Goal: Communication & Community: Answer question/provide support

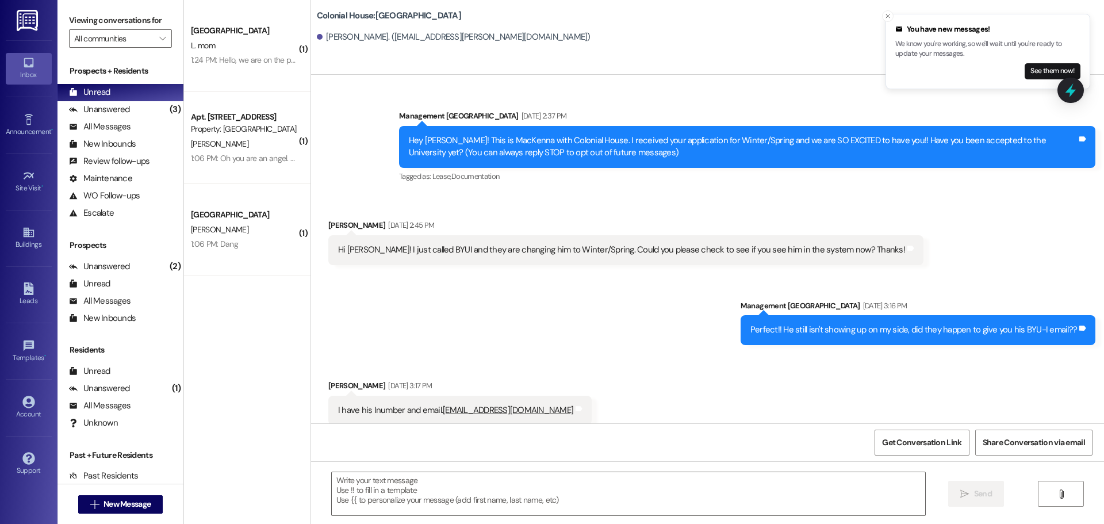
scroll to position [1970, 0]
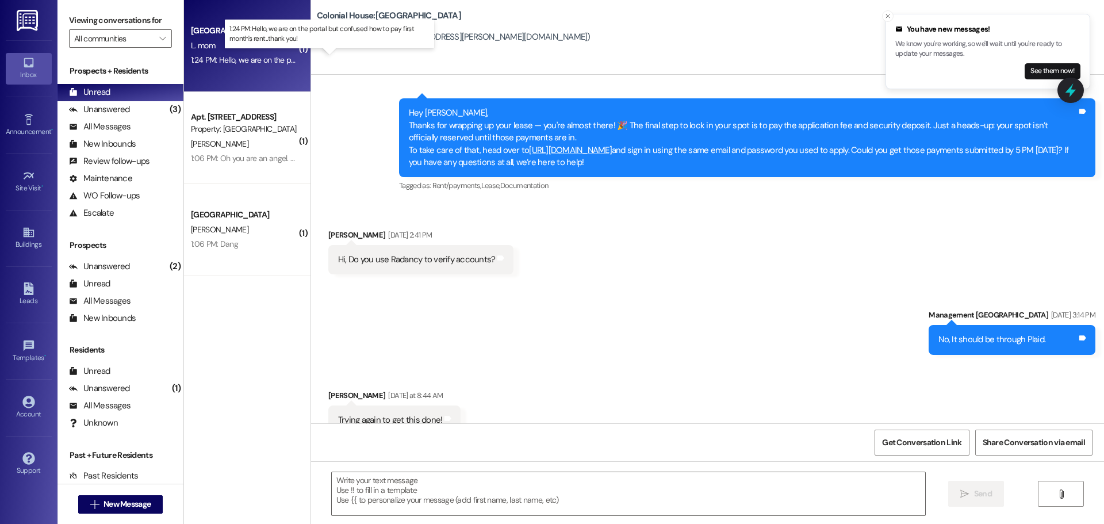
click at [221, 64] on div "1:24 PM: Hello, we are on the portal but confused how to pay first month's rent…" at bounding box center [339, 60] width 297 height 10
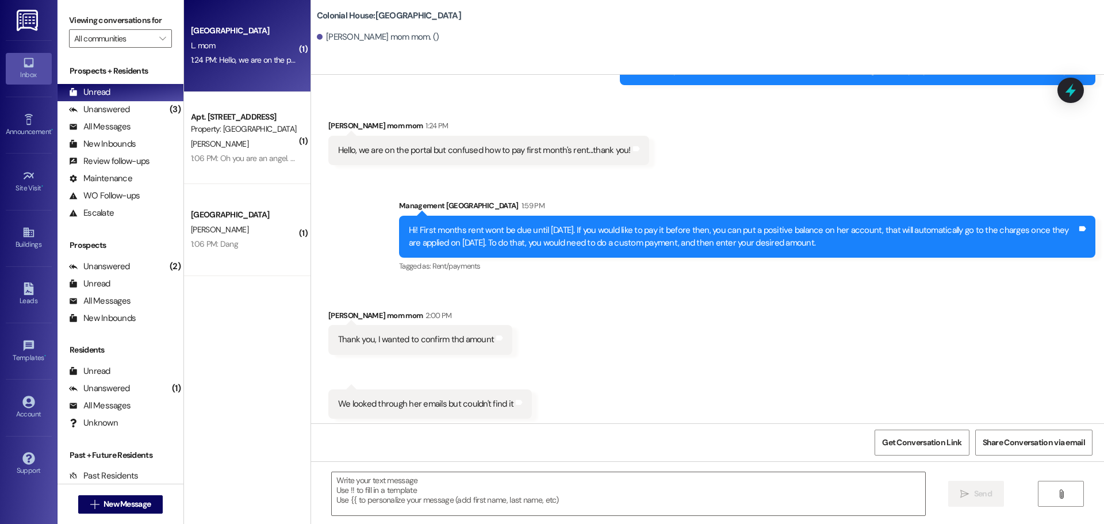
scroll to position [235, 0]
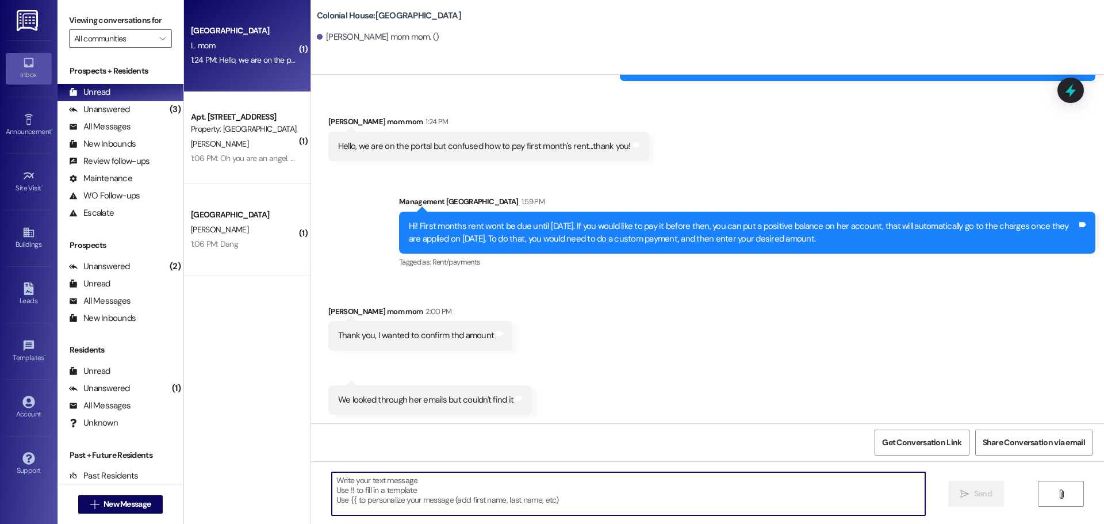
click at [394, 480] on textarea at bounding box center [629, 493] width 594 height 43
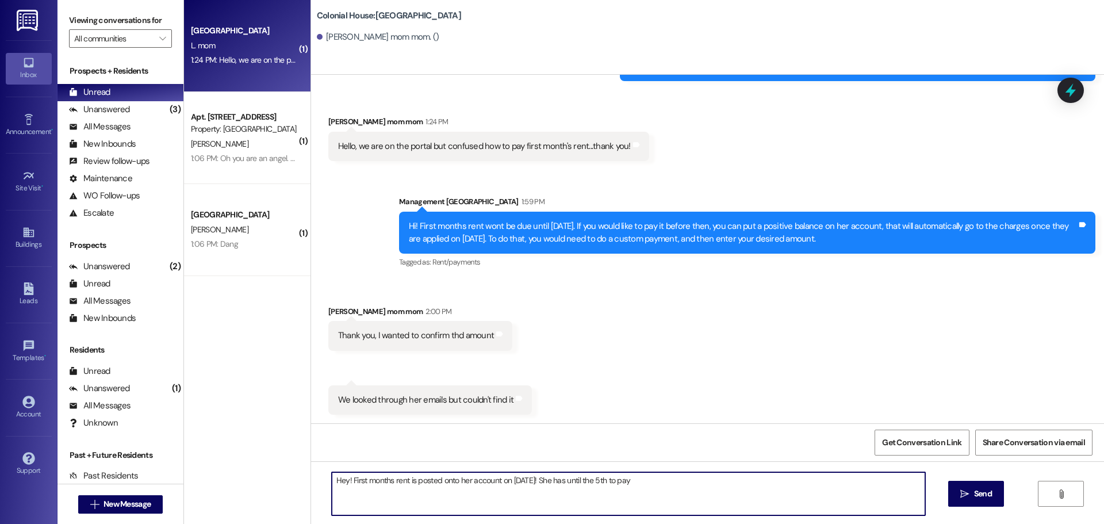
type textarea "Hey! First months rent is posted onto her account on September 1st! She has unt…"
type textarea "If you want to pay before the first, you can choose "Other payment" and enter h…"
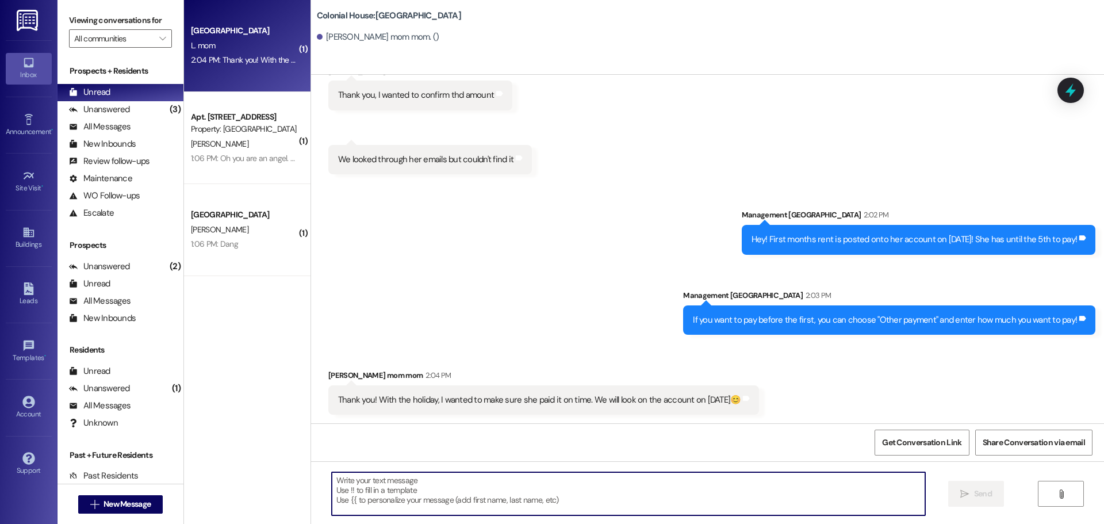
scroll to position [476, 0]
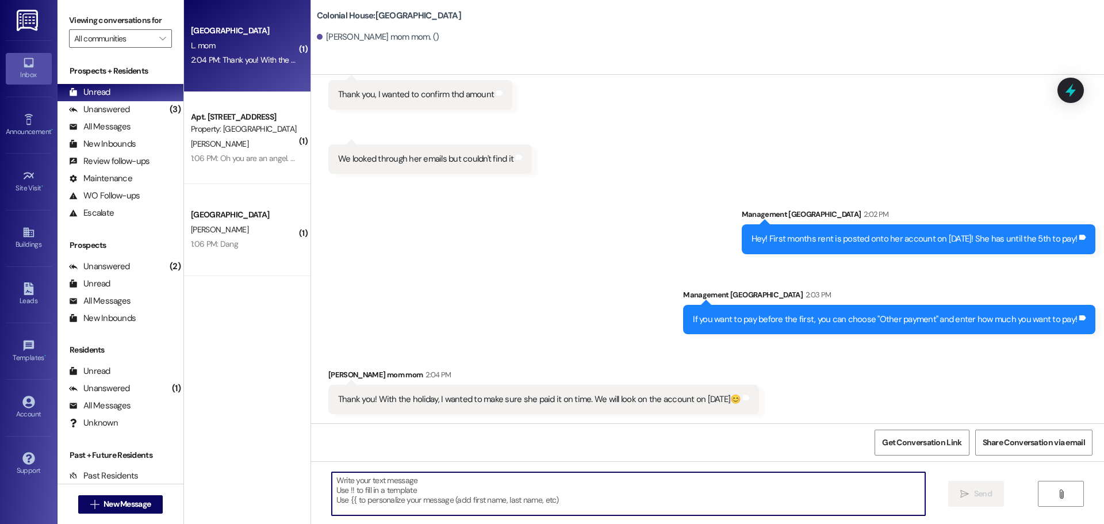
click at [427, 503] on textarea at bounding box center [629, 493] width 594 height 43
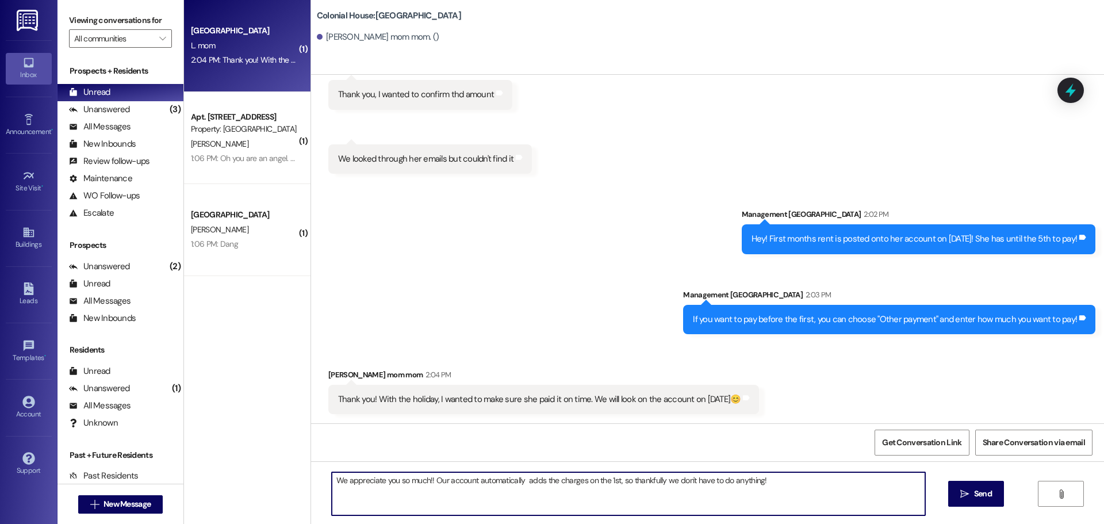
click at [768, 495] on textarea "We appreciate you so much!! Our account automatically adds the charges on the 1…" at bounding box center [629, 493] width 594 height 43
type textarea "We appreciate you so much!! Our account automatically adds the charges on the 1…"
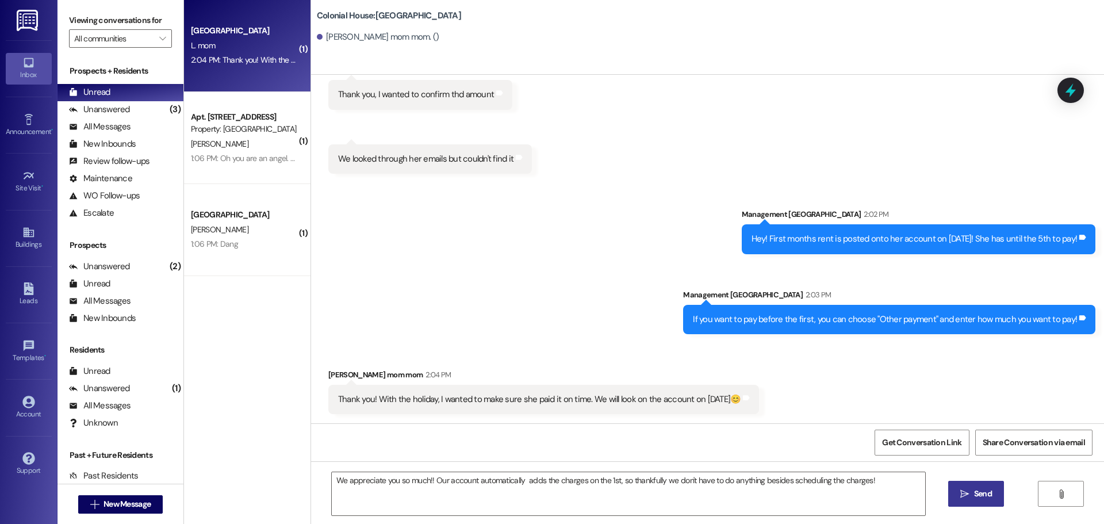
click at [980, 491] on span "Send" at bounding box center [983, 494] width 18 height 12
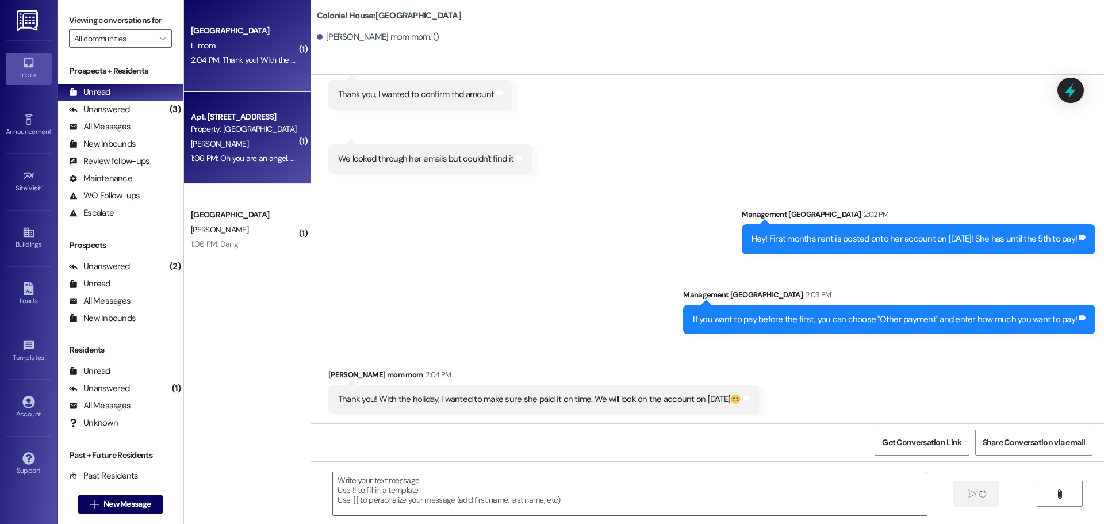
scroll to position [475, 0]
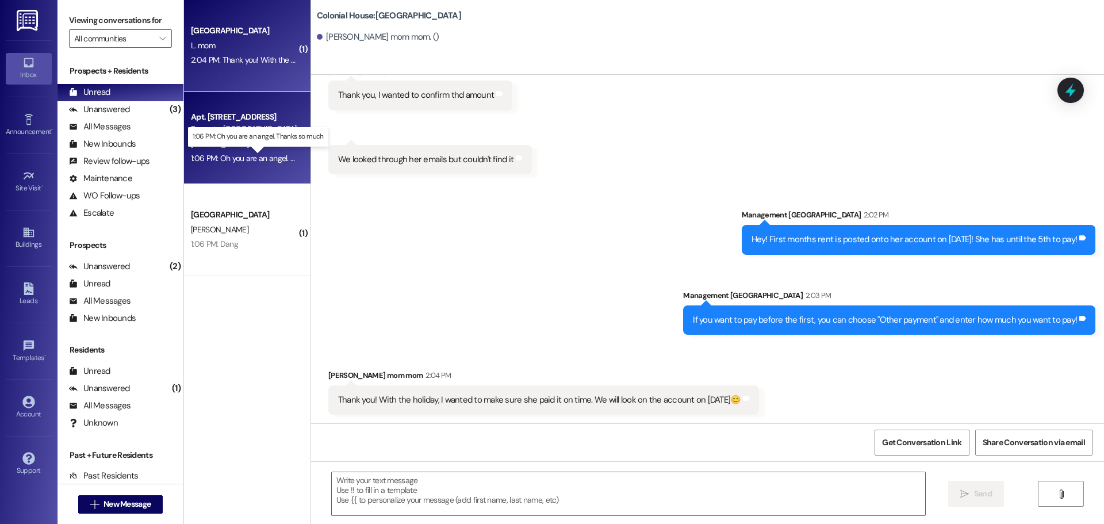
click at [214, 162] on div "1:06 PM: Oh you are an angel. Thanks so much 1:06 PM: Oh you are an angel. Than…" at bounding box center [268, 158] width 154 height 10
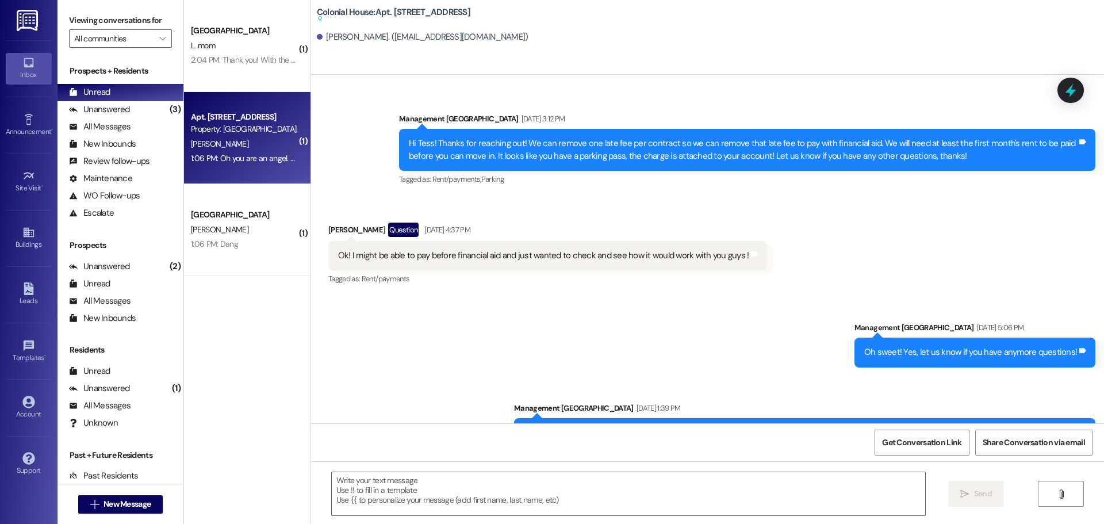
scroll to position [27505, 0]
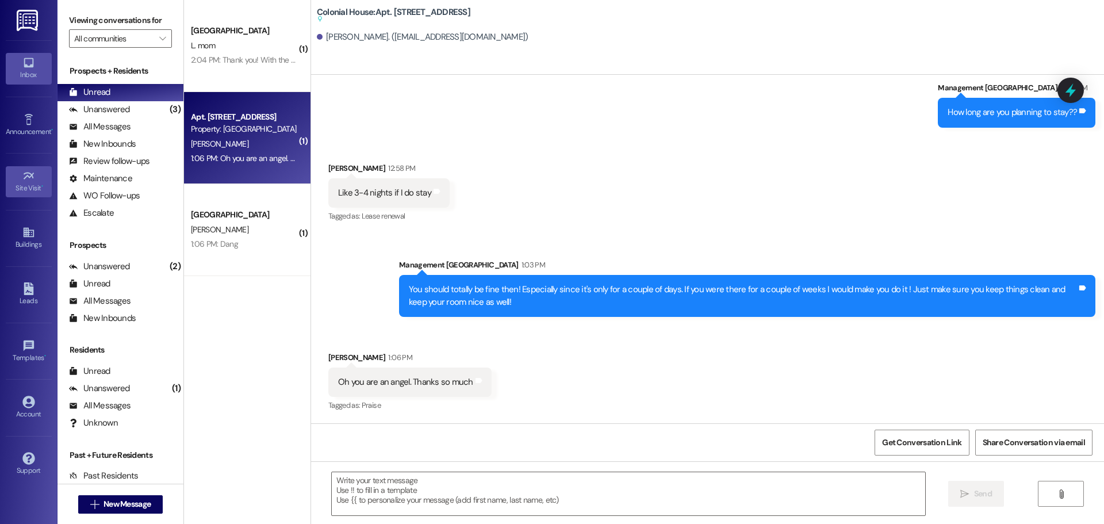
click at [48, 180] on link "Site Visit •" at bounding box center [29, 181] width 46 height 31
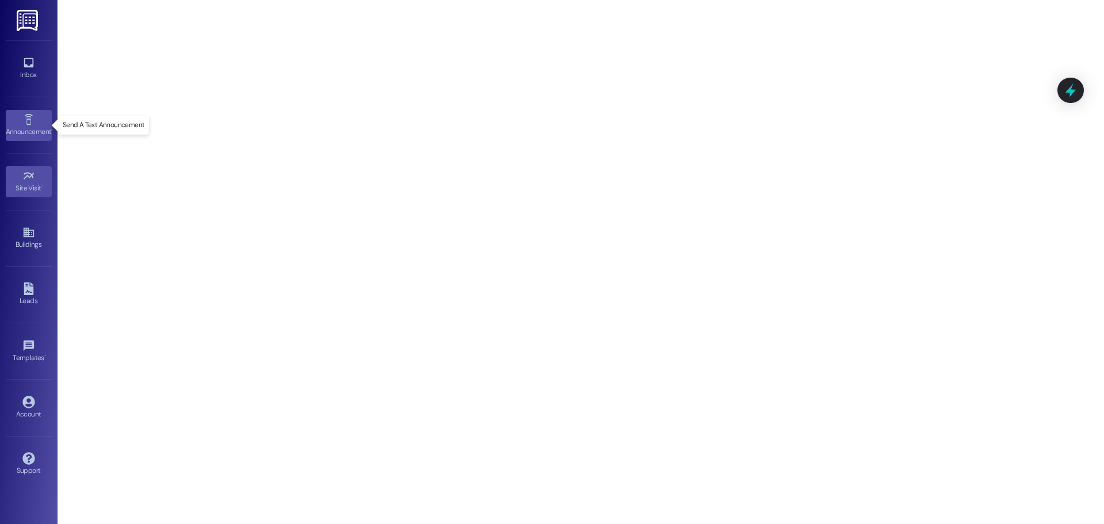
click at [29, 123] on icon at bounding box center [28, 119] width 13 height 13
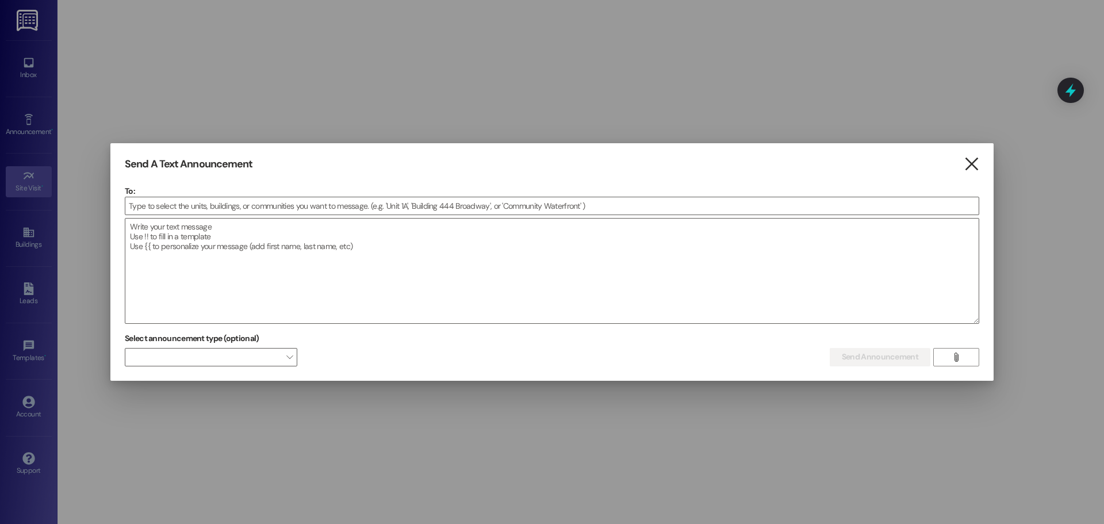
click at [965, 166] on icon "" at bounding box center [972, 164] width 16 height 12
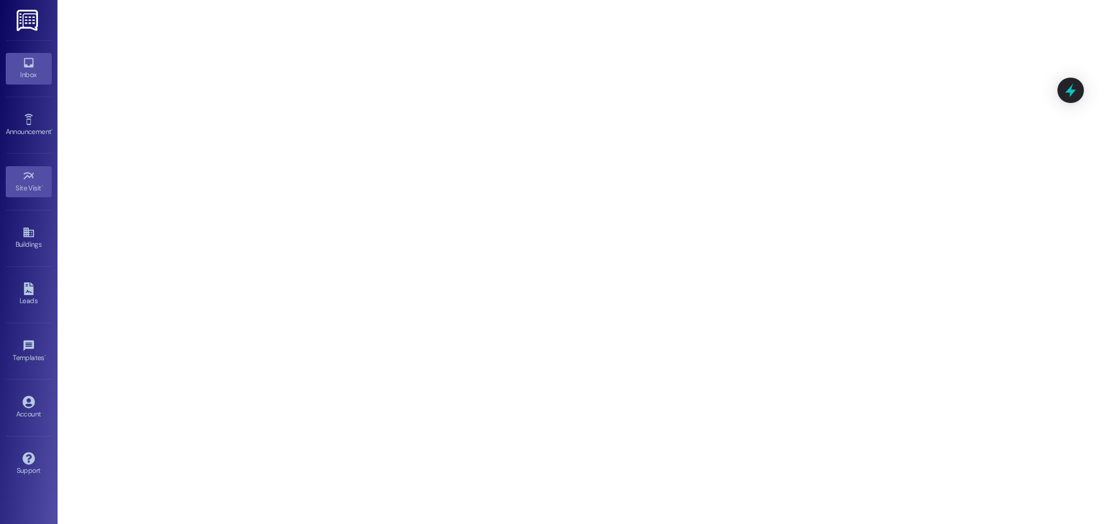
click at [30, 61] on icon at bounding box center [28, 62] width 13 height 13
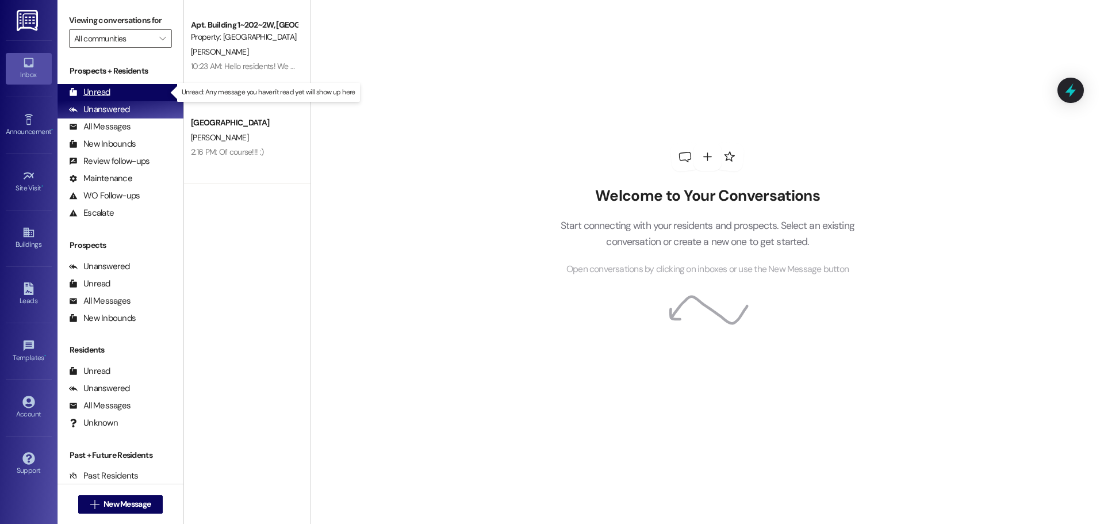
click at [129, 98] on div "Unread (0)" at bounding box center [121, 92] width 126 height 17
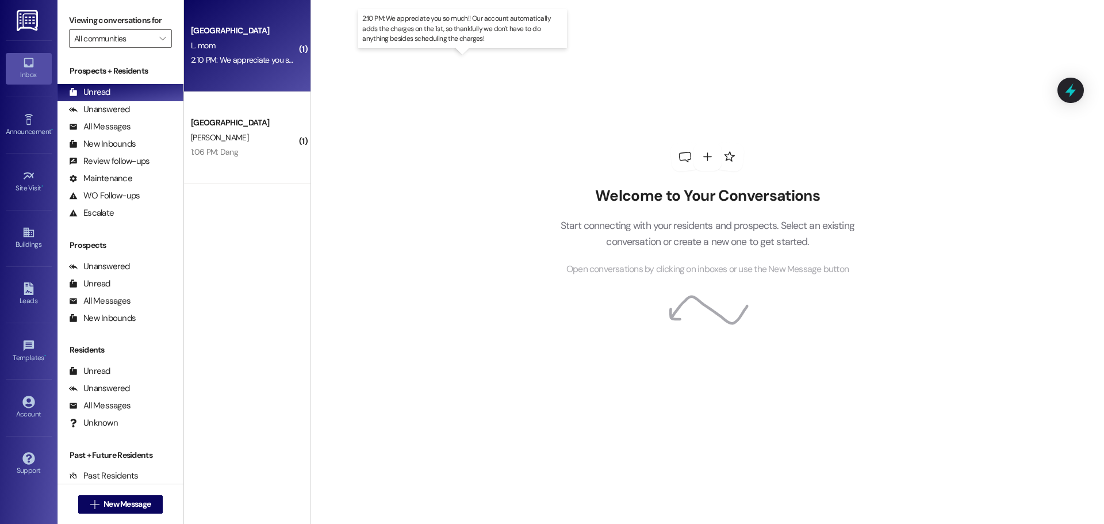
click at [225, 64] on div "2:10 PM: We appreciate you so much!! Our account automatically adds the charges…" at bounding box center [474, 60] width 566 height 10
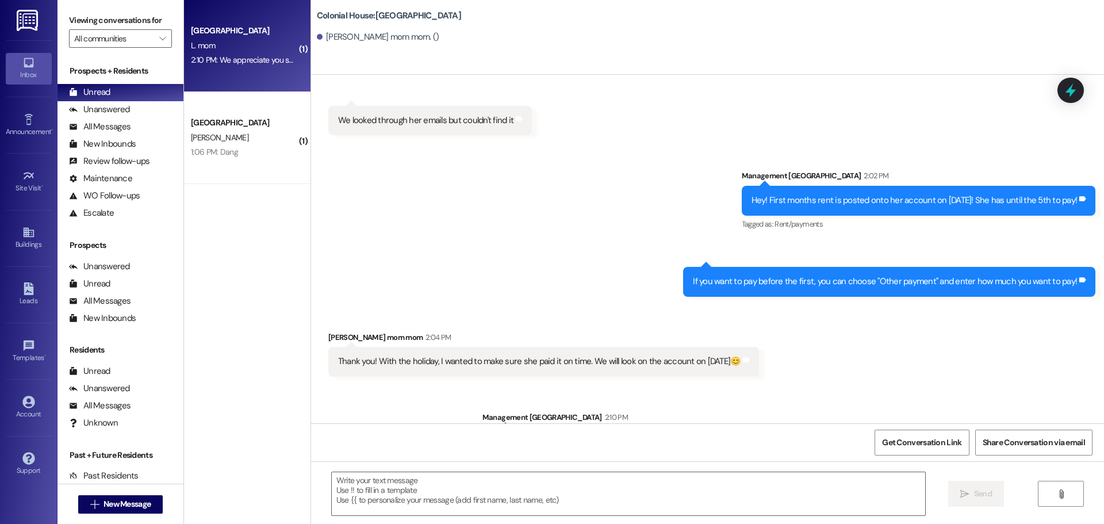
scroll to position [557, 0]
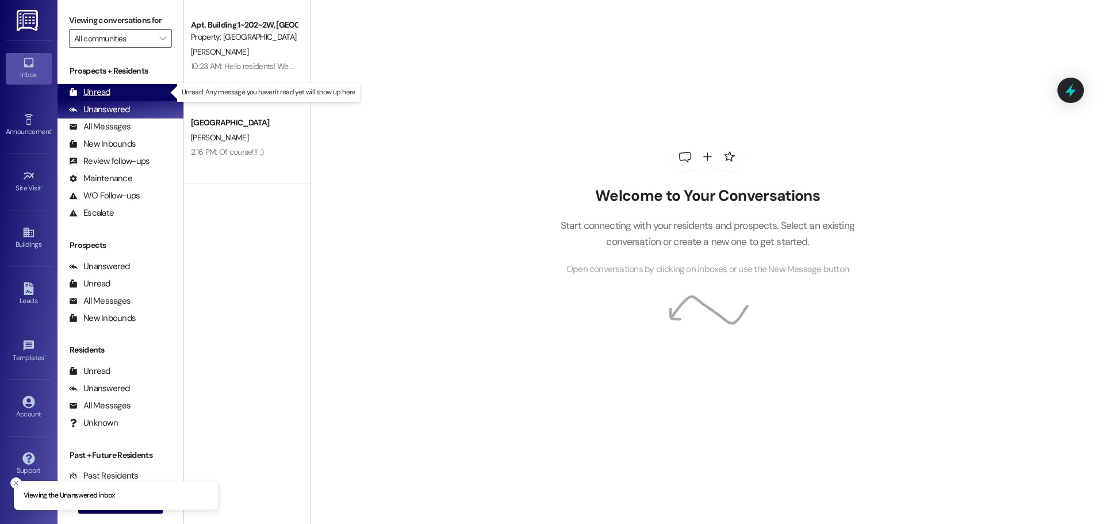
click at [110, 85] on div "Unread (0)" at bounding box center [121, 92] width 126 height 17
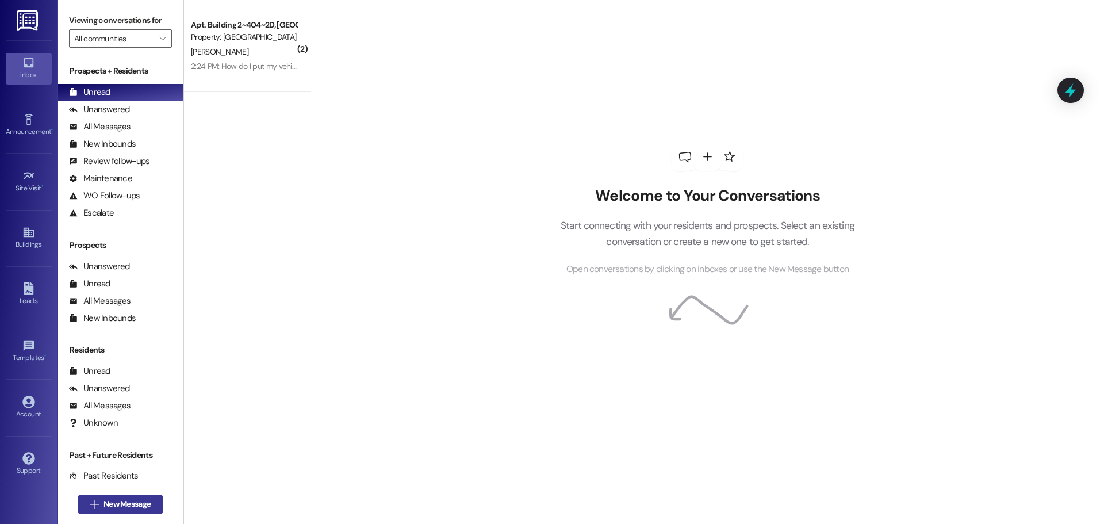
click at [142, 506] on span "New Message" at bounding box center [127, 504] width 47 height 12
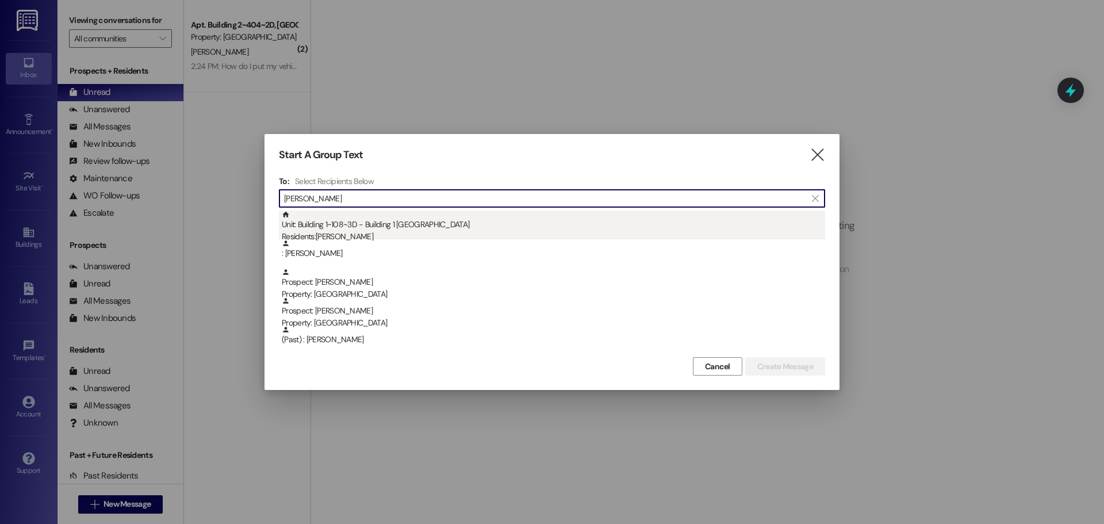
type input "[PERSON_NAME]"
click at [311, 233] on div "Residents: [PERSON_NAME]" at bounding box center [554, 237] width 544 height 12
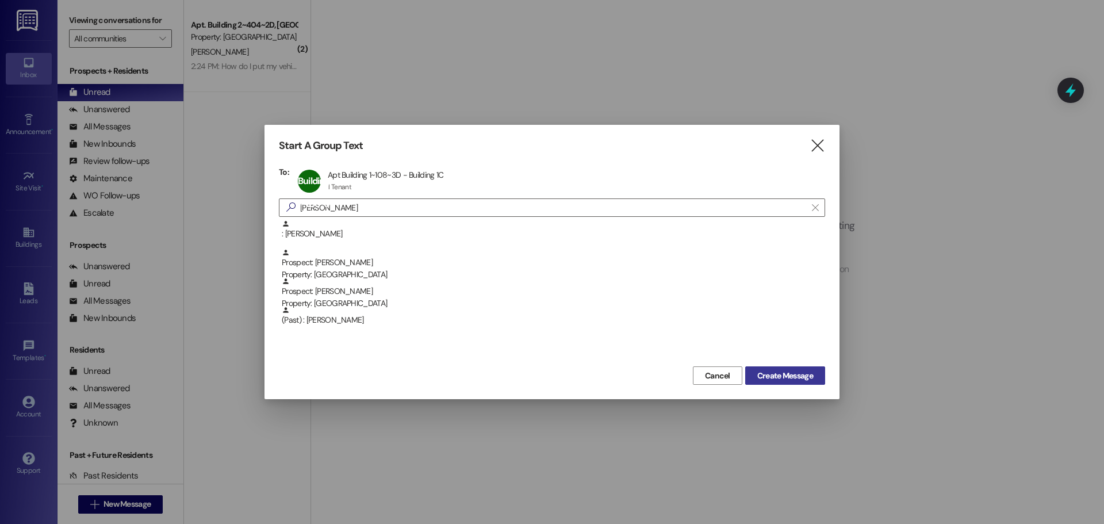
click at [772, 376] on span "Create Message" at bounding box center [786, 376] width 56 height 12
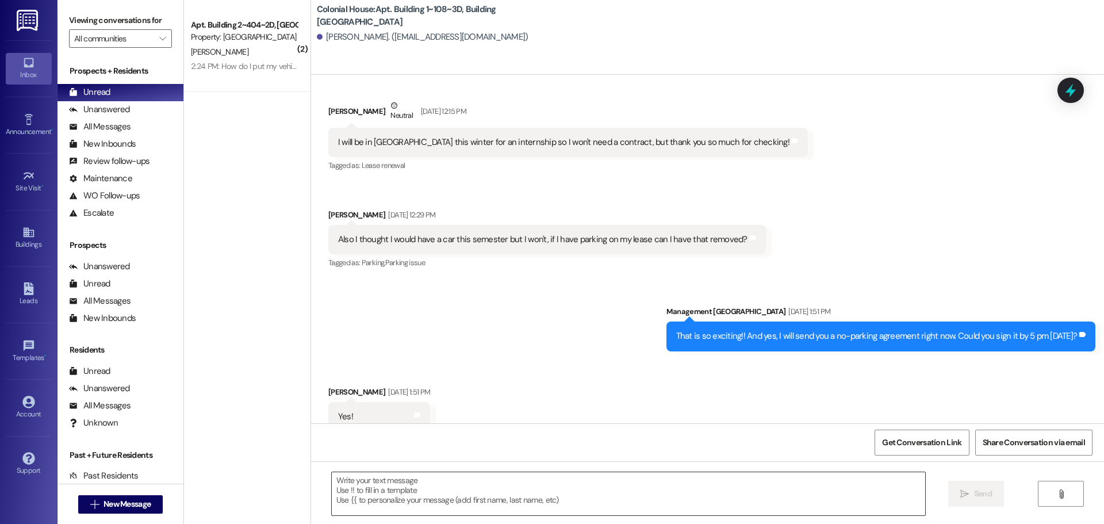
scroll to position [19062, 0]
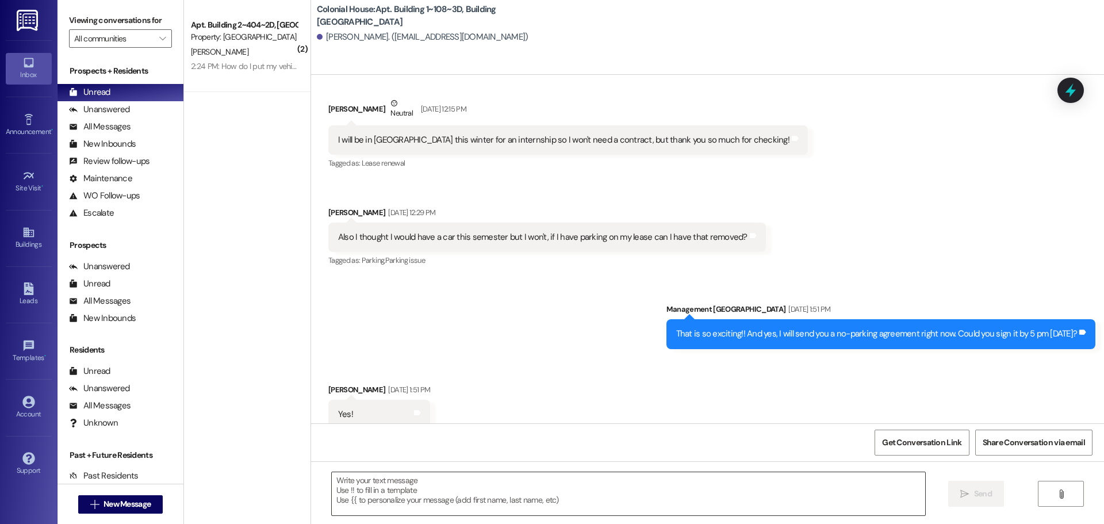
click at [391, 494] on textarea at bounding box center [629, 493] width 594 height 43
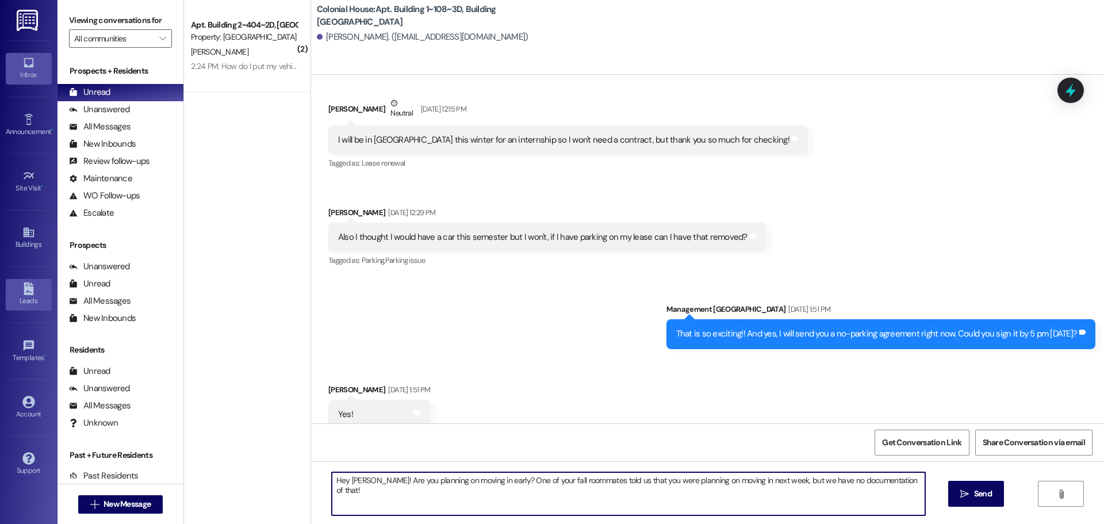
type textarea "Hey [PERSON_NAME]! Are you planning on moving in early? One of your fall roomma…"
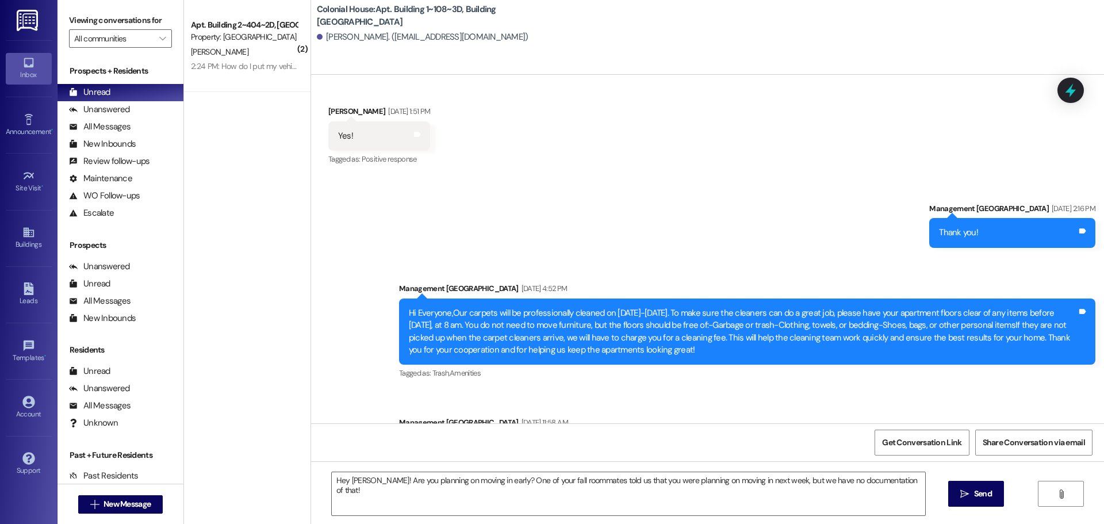
scroll to position [19350, 0]
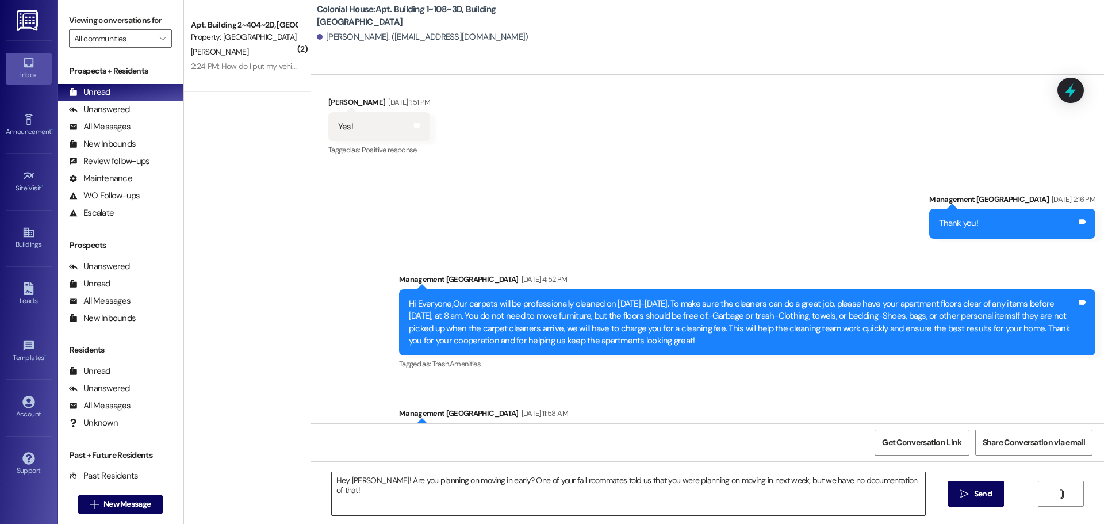
click at [491, 484] on textarea "Hey [PERSON_NAME]! Are you planning on moving in early? One of your fall roomma…" at bounding box center [629, 493] width 594 height 43
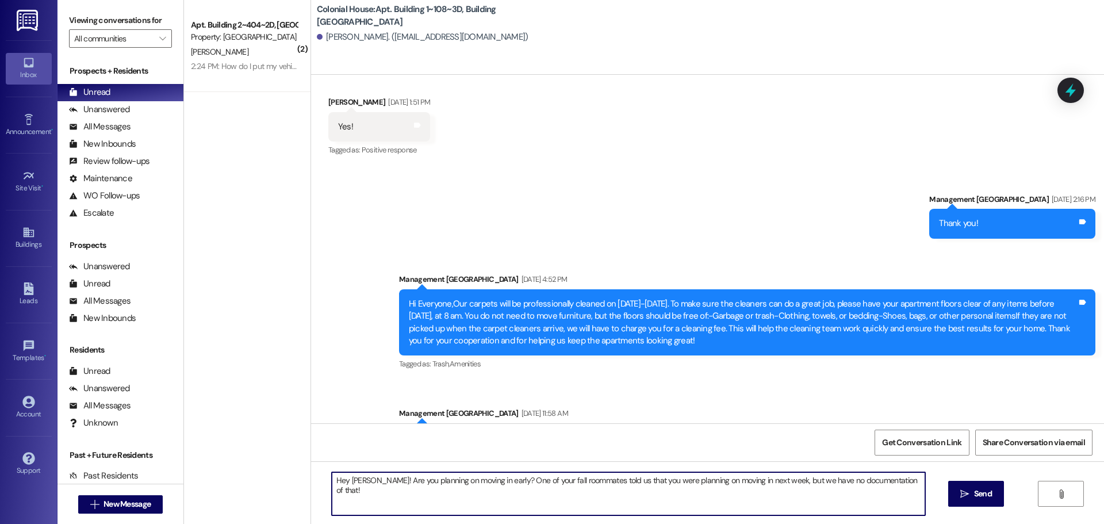
click at [491, 484] on textarea "Hey [PERSON_NAME]! Are you planning on moving in early? One of your fall roomma…" at bounding box center [629, 493] width 594 height 43
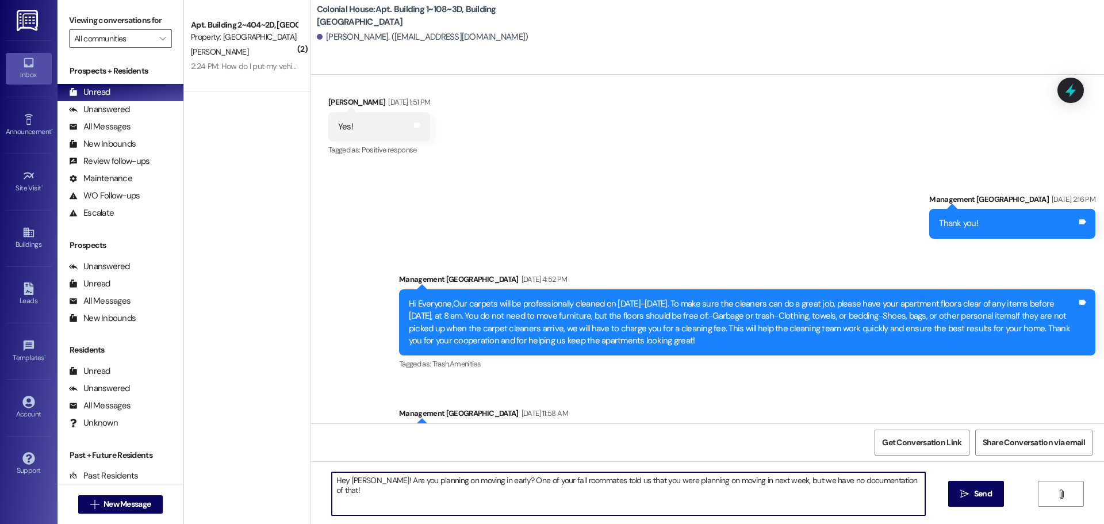
click at [491, 484] on textarea "Hey [PERSON_NAME]! Are you planning on moving in early? One of your fall roomma…" at bounding box center [629, 493] width 594 height 43
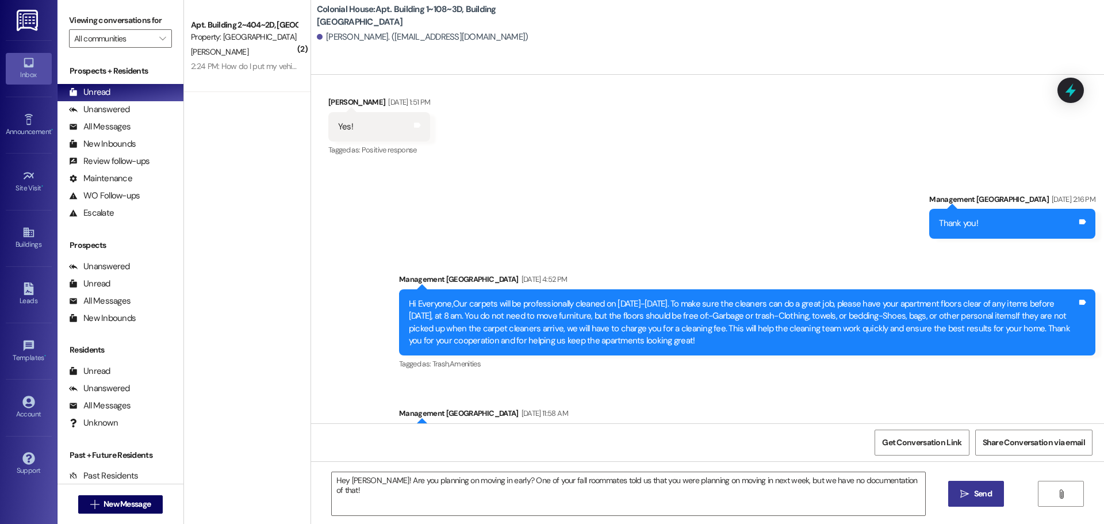
click at [962, 496] on icon "" at bounding box center [965, 494] width 9 height 9
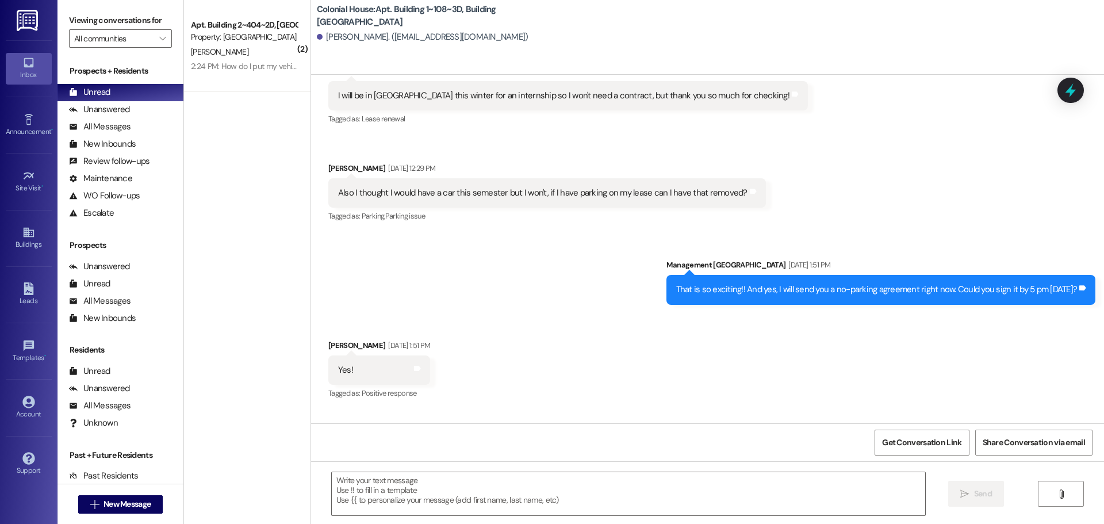
scroll to position [19106, 0]
